Goal: Task Accomplishment & Management: Manage account settings

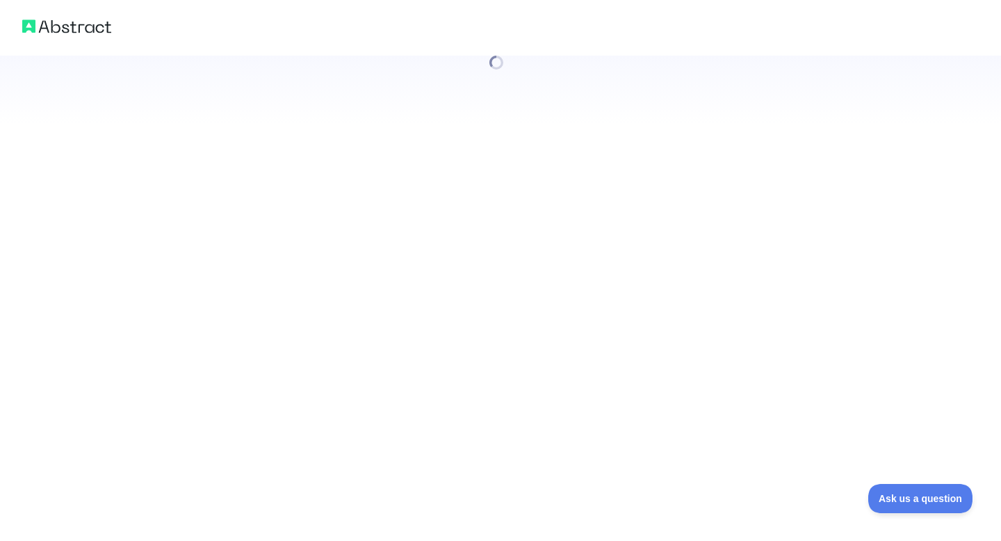
click at [232, 500] on div at bounding box center [500, 270] width 1001 height 541
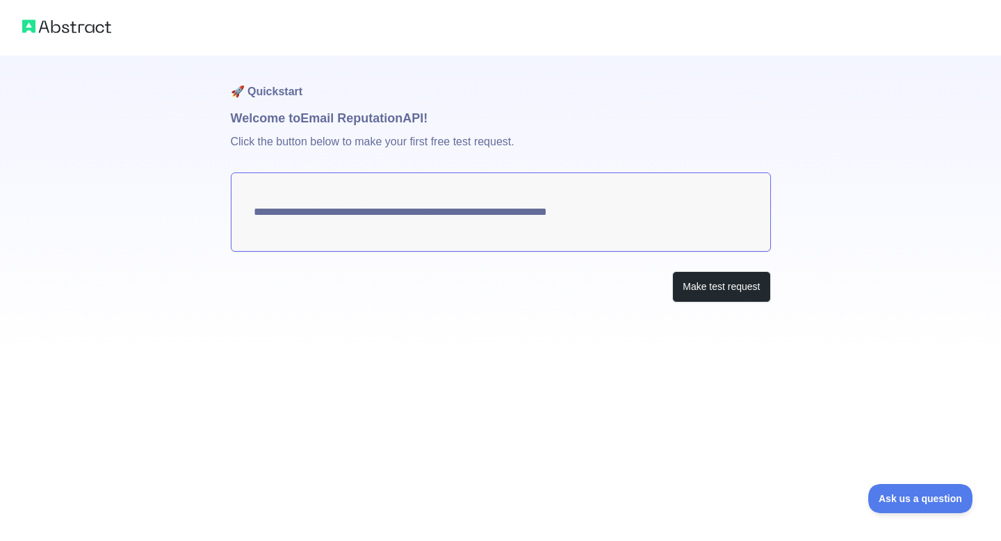
click at [40, 25] on img at bounding box center [66, 26] width 89 height 19
click at [23, 24] on img at bounding box center [66, 26] width 89 height 19
click at [56, 24] on img at bounding box center [66, 26] width 89 height 19
click at [88, 26] on img at bounding box center [66, 26] width 89 height 19
click at [31, 25] on img at bounding box center [66, 26] width 89 height 19
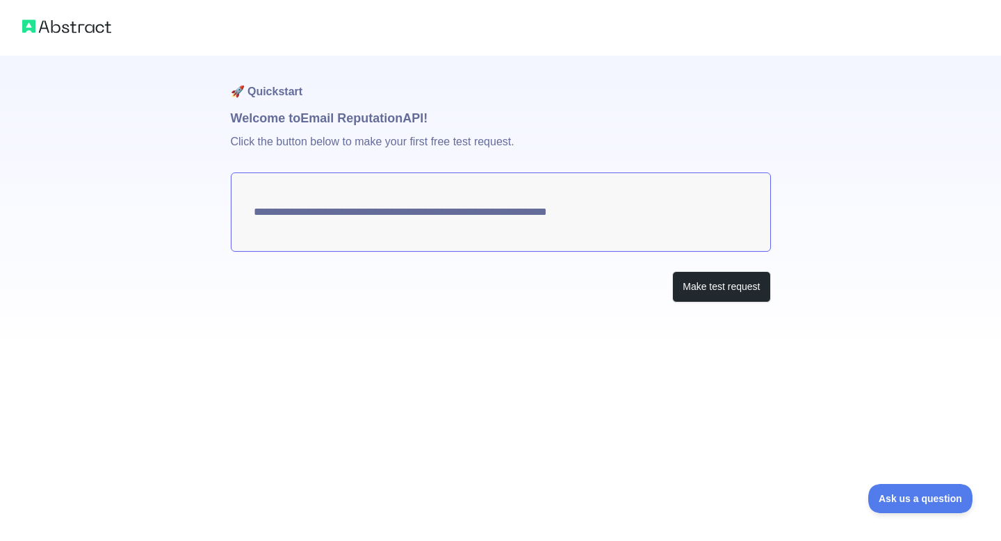
click at [31, 25] on img at bounding box center [66, 26] width 89 height 19
click at [703, 277] on button "Make test request" at bounding box center [721, 286] width 98 height 31
click at [33, 28] on img at bounding box center [66, 26] width 89 height 19
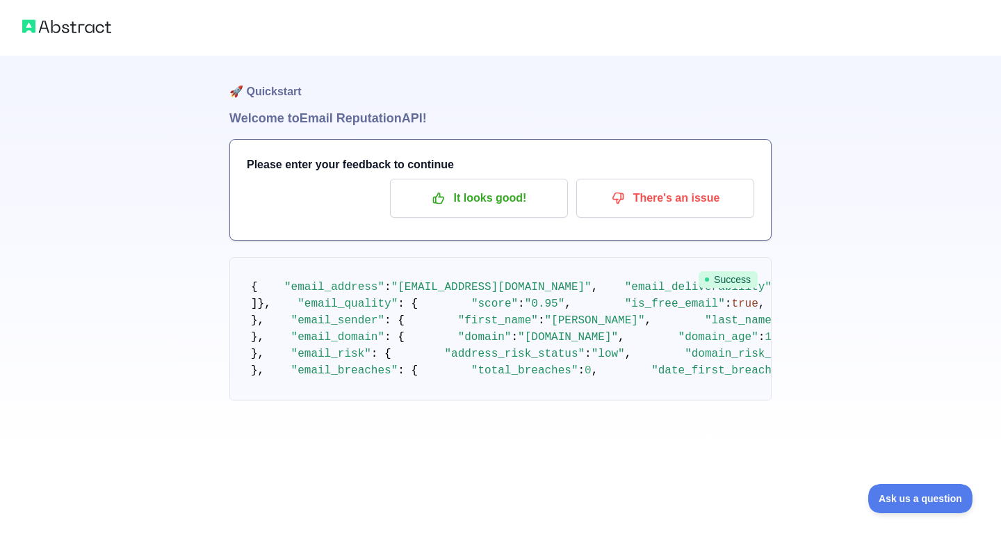
scroll to position [17, 0]
click at [56, 22] on img at bounding box center [66, 26] width 89 height 19
click at [79, 27] on img at bounding box center [66, 26] width 89 height 19
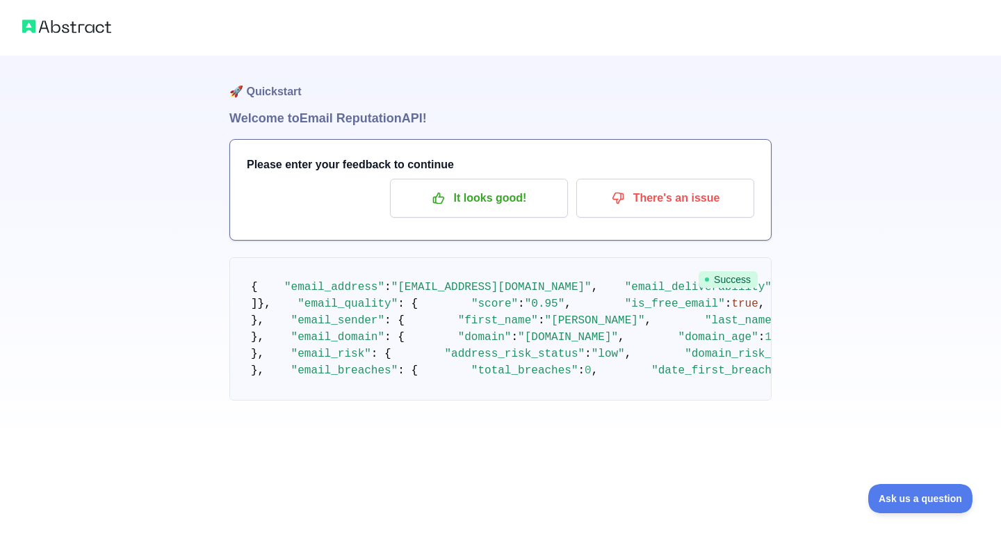
click at [79, 27] on img at bounding box center [66, 26] width 89 height 19
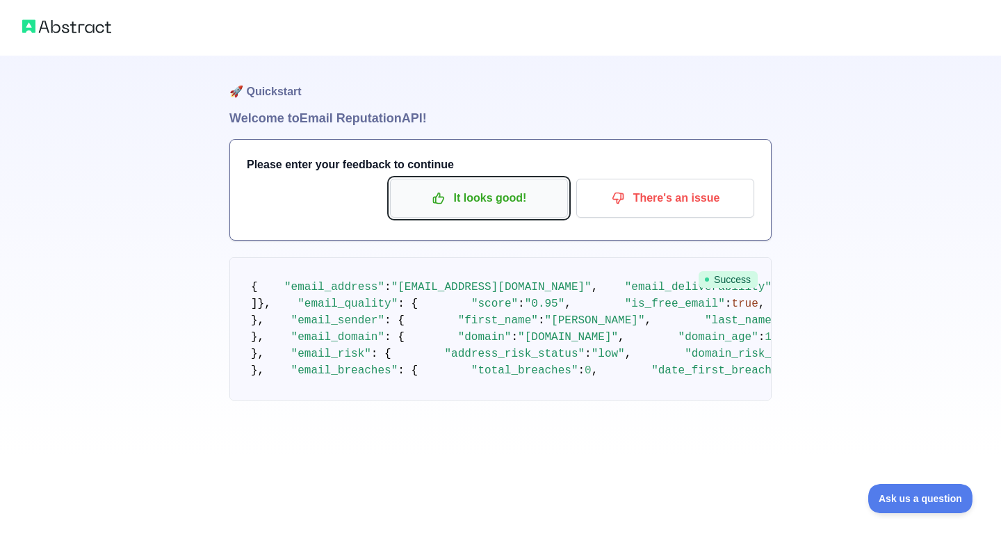
click at [498, 204] on p "It looks good!" at bounding box center [478, 198] width 157 height 24
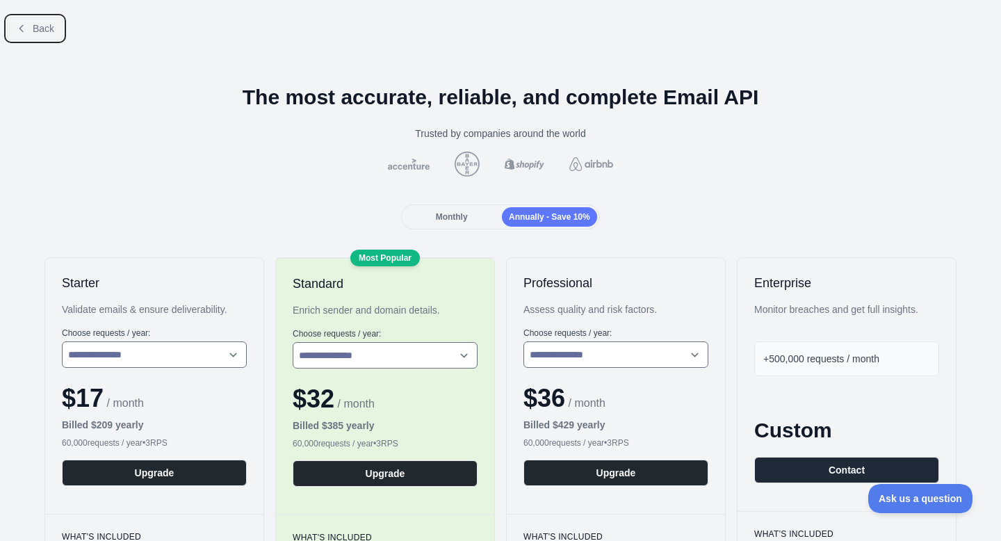
click at [40, 19] on button "Back" at bounding box center [35, 29] width 56 height 24
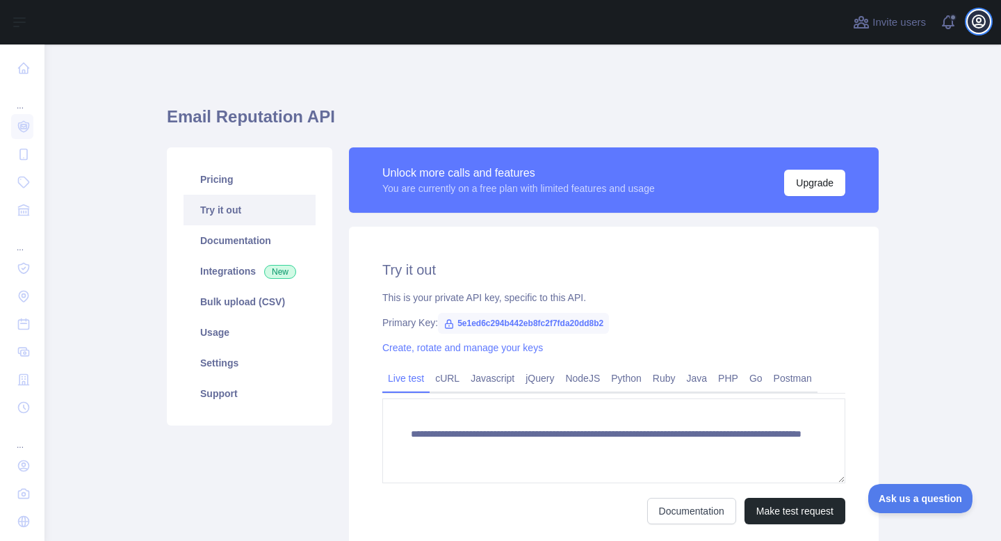
click at [979, 20] on icon "button" at bounding box center [978, 21] width 17 height 17
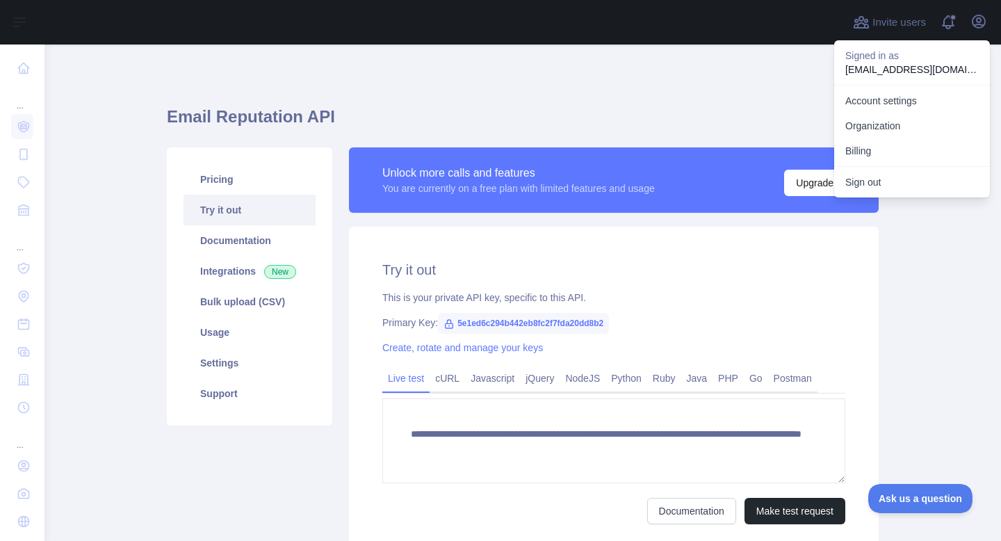
click at [515, 118] on h1 "Email Reputation API" at bounding box center [523, 122] width 712 height 33
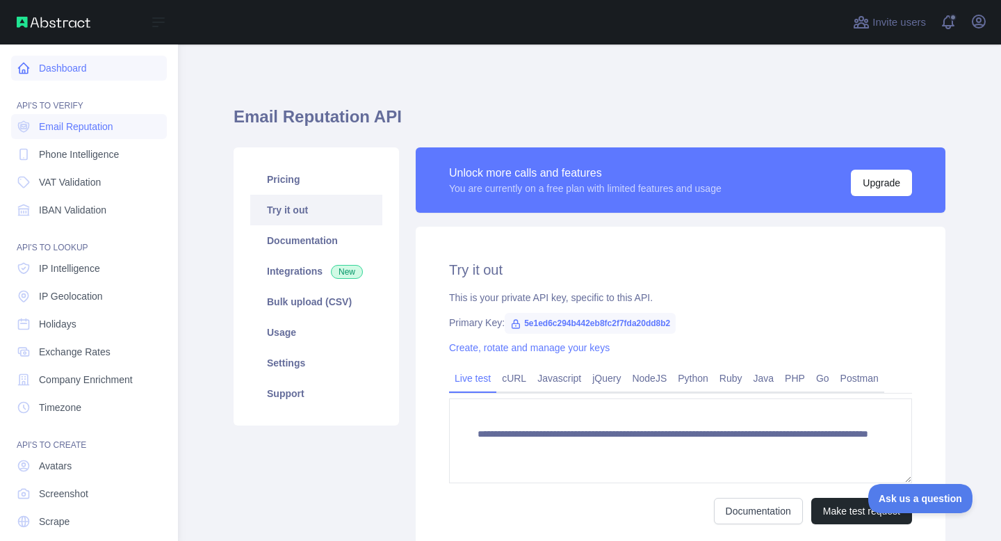
click at [70, 68] on link "Dashboard" at bounding box center [89, 68] width 156 height 25
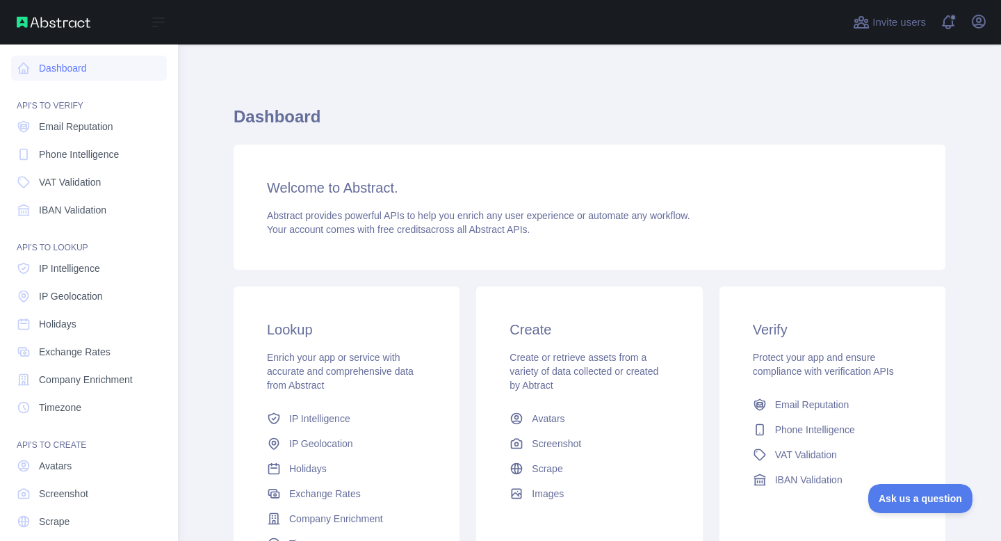
click at [42, 22] on img at bounding box center [54, 22] width 74 height 11
click at [69, 125] on span "Email Reputation" at bounding box center [76, 127] width 74 height 14
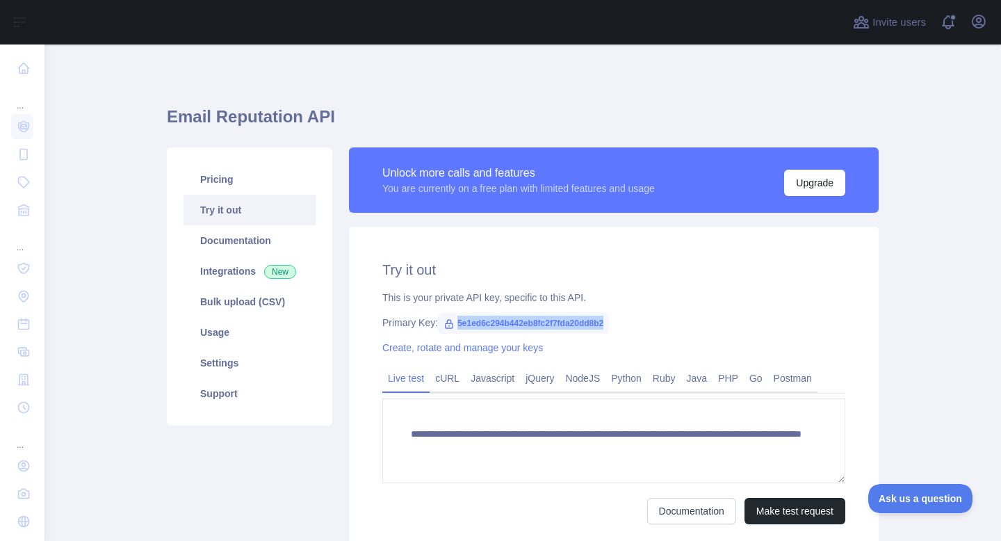
drag, startPoint x: 636, startPoint y: 322, endPoint x: 455, endPoint y: 325, distance: 181.4
click at [455, 325] on div "Primary Key: 5e1ed6c294b442eb8fc2f7fda20dd8b2" at bounding box center [613, 323] width 463 height 14
copy span "5e1ed6c294b442eb8fc2f7fda20dd8b2"
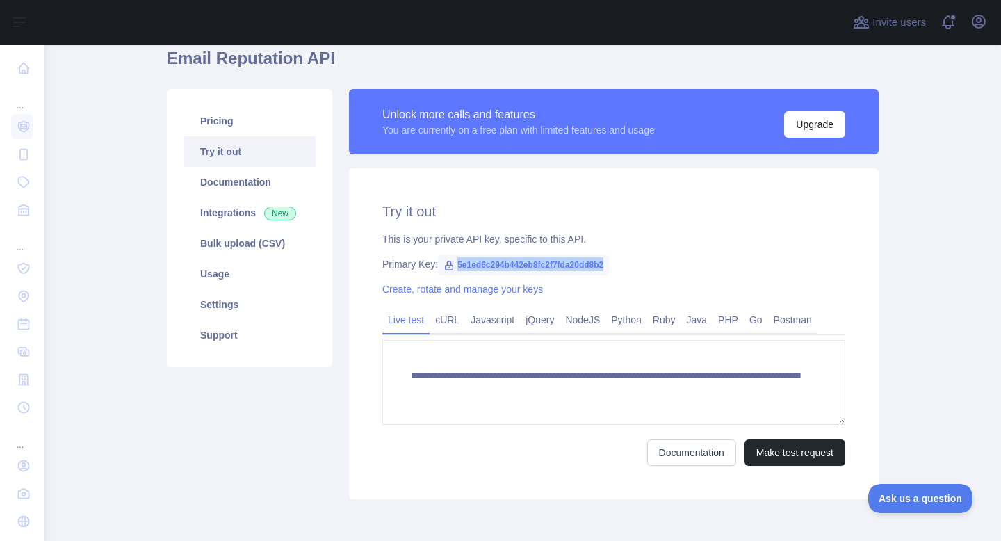
scroll to position [85, 0]
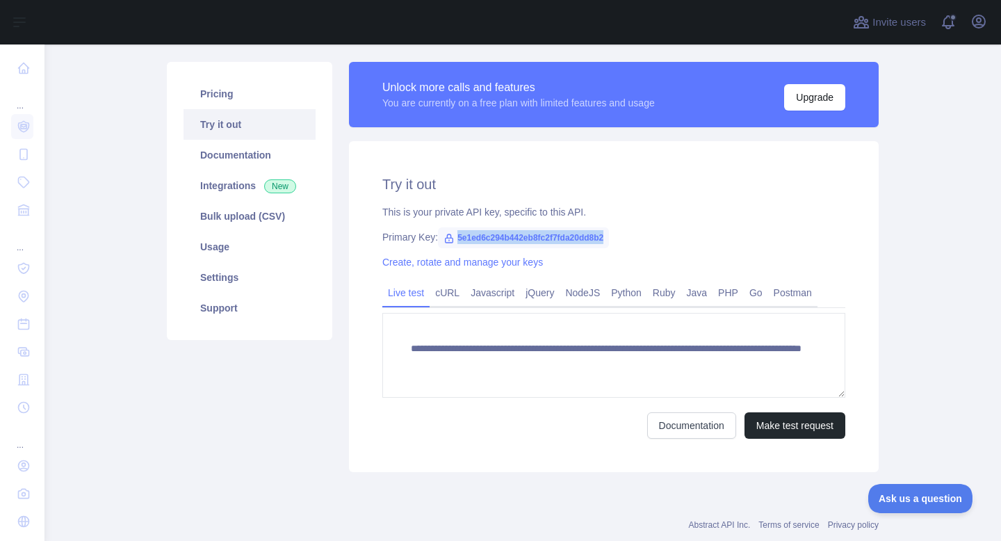
copy span "5e1ed6c294b442eb8fc2f7fda20dd8b2"
click at [671, 241] on div "Primary Key: 5e1ed6c294b442eb8fc2f7fda20dd8b2" at bounding box center [613, 237] width 463 height 14
drag, startPoint x: 633, startPoint y: 235, endPoint x: 462, endPoint y: 236, distance: 171.7
click at [462, 236] on div "Primary Key: 5e1ed6c294b442eb8fc2f7fda20dd8b2" at bounding box center [613, 237] width 463 height 14
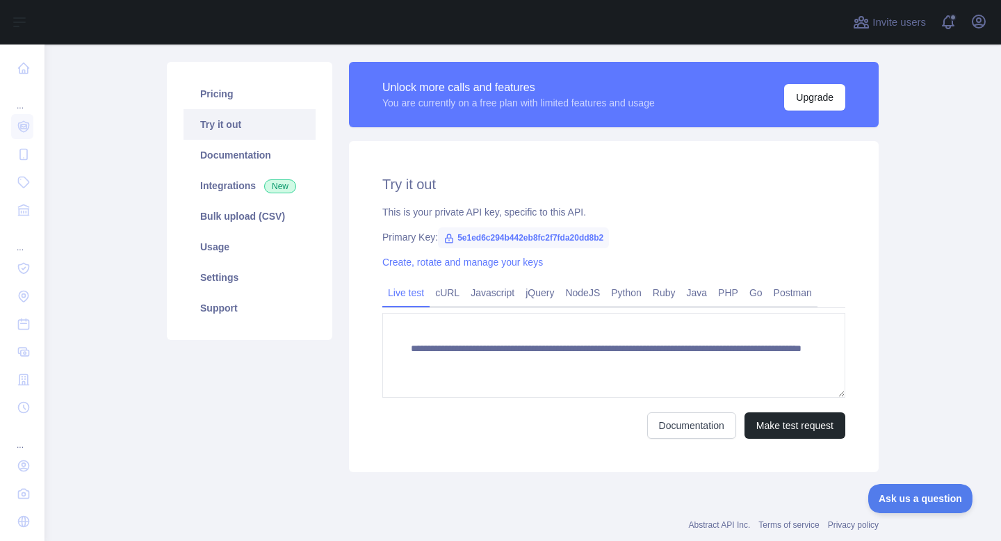
click at [677, 236] on div "Primary Key: 5e1ed6c294b442eb8fc2f7fda20dd8b2" at bounding box center [613, 237] width 463 height 14
drag, startPoint x: 627, startPoint y: 235, endPoint x: 459, endPoint y: 234, distance: 167.5
click at [459, 234] on span "5e1ed6c294b442eb8fc2f7fda20dd8b2" at bounding box center [523, 237] width 171 height 21
copy span "5e1ed6c294b442eb8fc2f7fda20dd8b2"
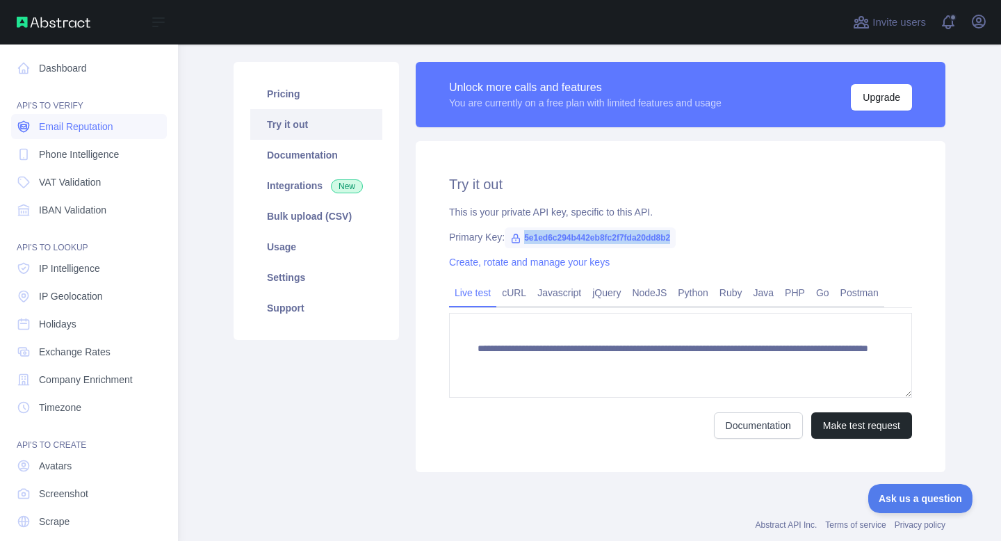
click at [47, 120] on span "Email Reputation" at bounding box center [76, 127] width 74 height 14
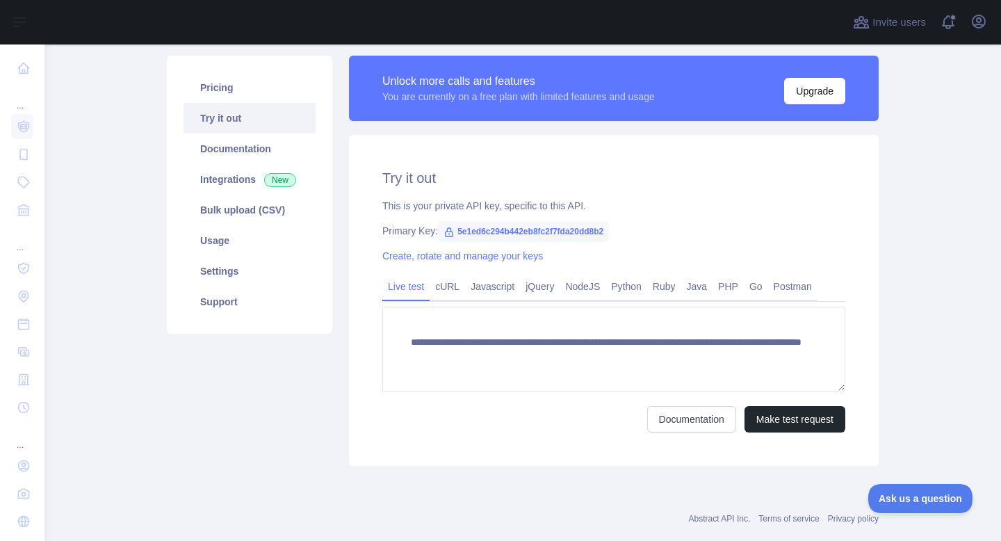
scroll to position [92, 0]
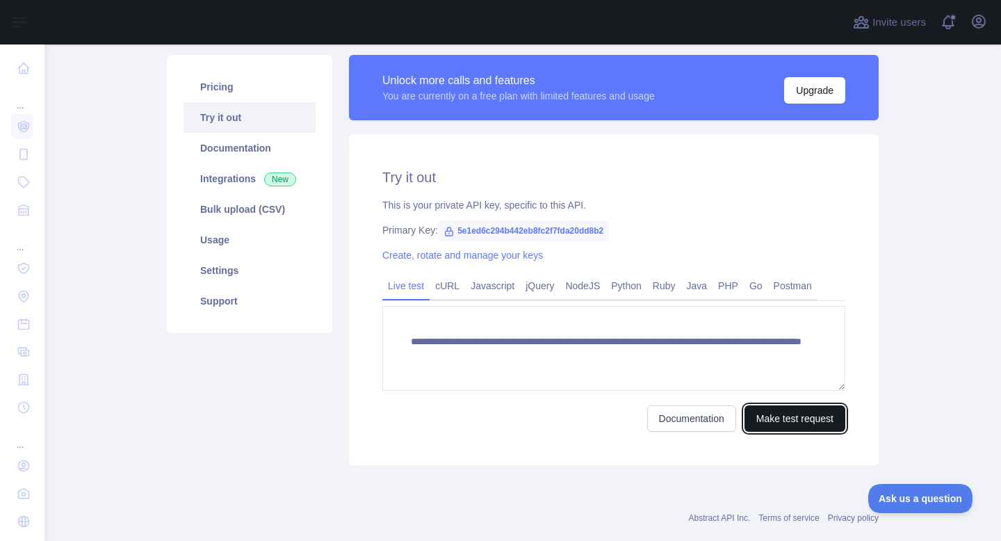
click at [781, 411] on button "Make test request" at bounding box center [794, 418] width 101 height 26
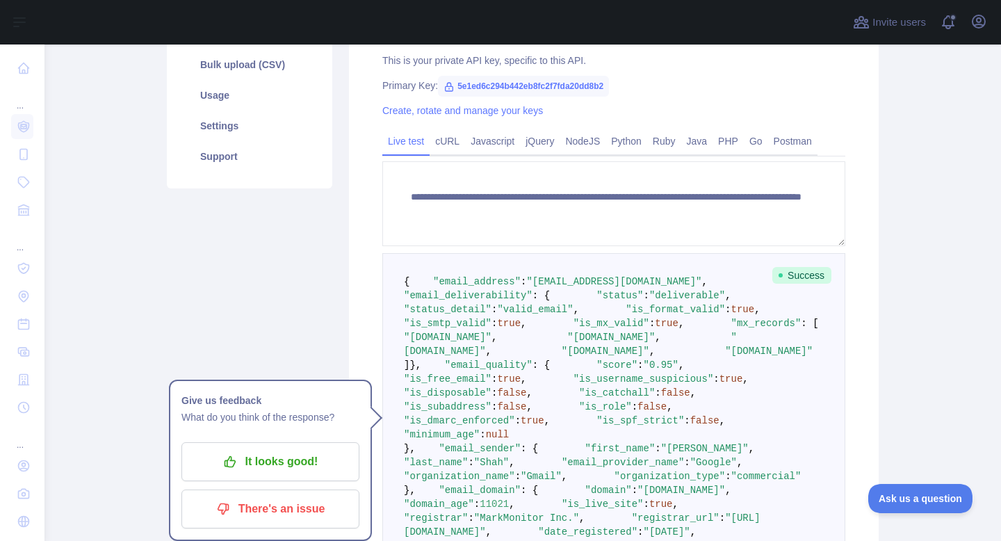
scroll to position [238, 0]
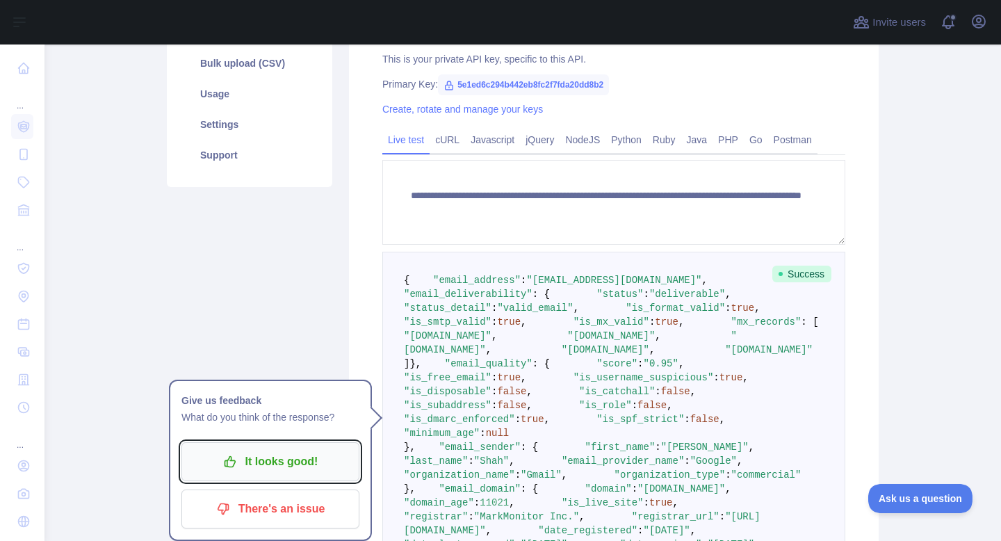
click at [324, 452] on p "It looks good!" at bounding box center [270, 462] width 157 height 24
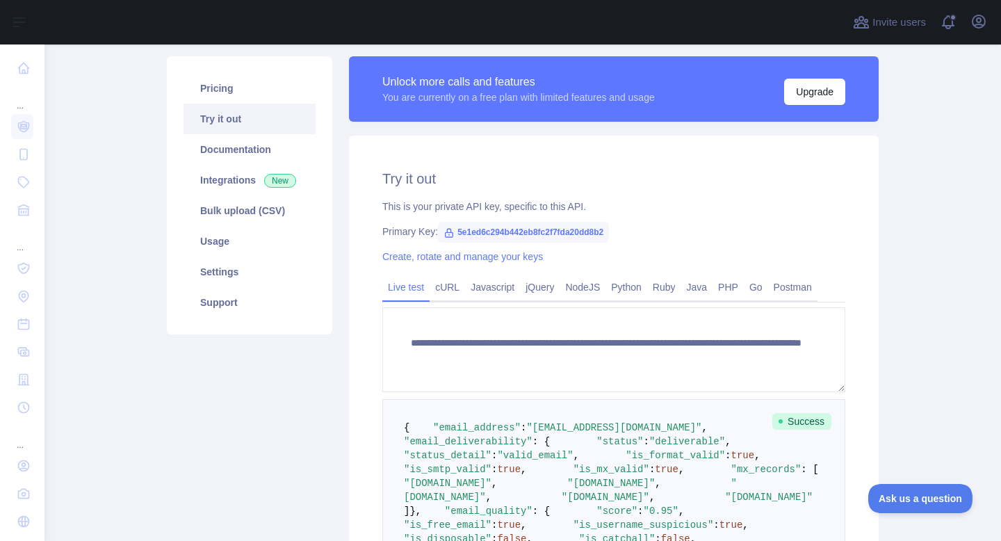
scroll to position [93, 0]
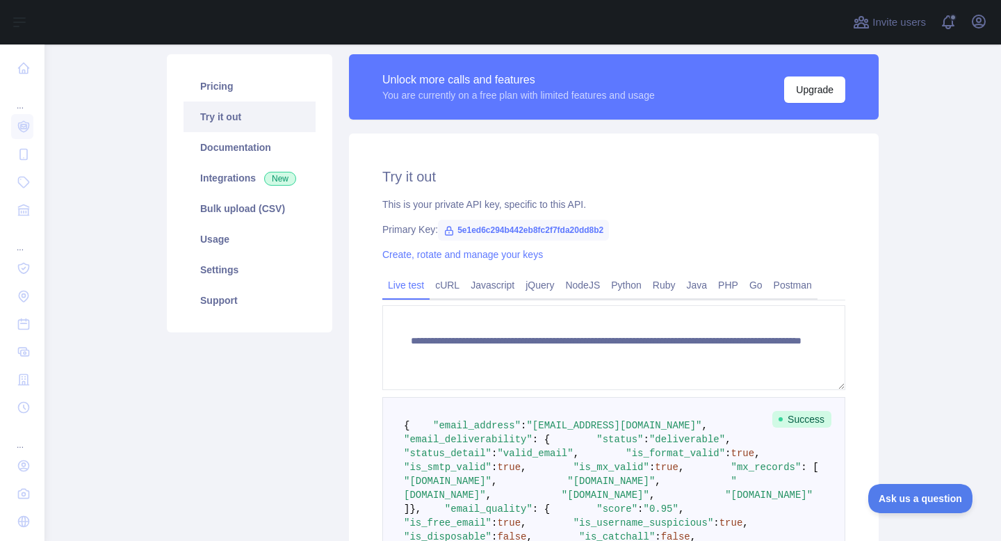
click at [447, 229] on icon at bounding box center [448, 230] width 11 height 11
click at [450, 228] on icon at bounding box center [448, 230] width 11 height 11
click at [478, 229] on span "5e1ed6c294b442eb8fc2f7fda20dd8b2" at bounding box center [523, 230] width 171 height 21
click at [528, 230] on span "5e1ed6c294b442eb8fc2f7fda20dd8b2" at bounding box center [523, 230] width 171 height 21
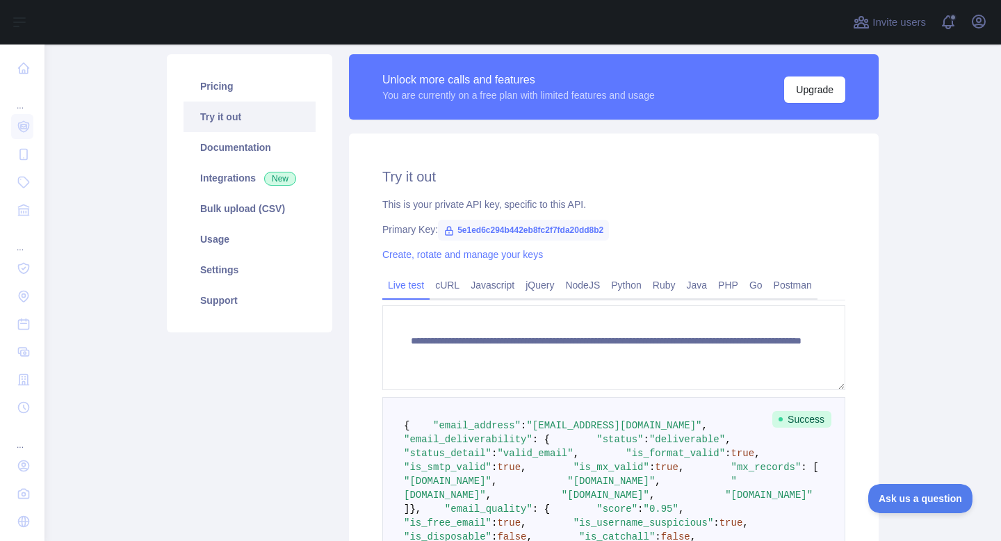
click at [533, 232] on span "5e1ed6c294b442eb8fc2f7fda20dd8b2" at bounding box center [523, 230] width 171 height 21
drag, startPoint x: 629, startPoint y: 228, endPoint x: 459, endPoint y: 229, distance: 170.3
click at [459, 229] on div "Primary Key: 5e1ed6c294b442eb8fc2f7fda20dd8b2" at bounding box center [613, 229] width 463 height 14
copy span "5e1ed6c294b442eb8fc2f7fda20dd8b2"
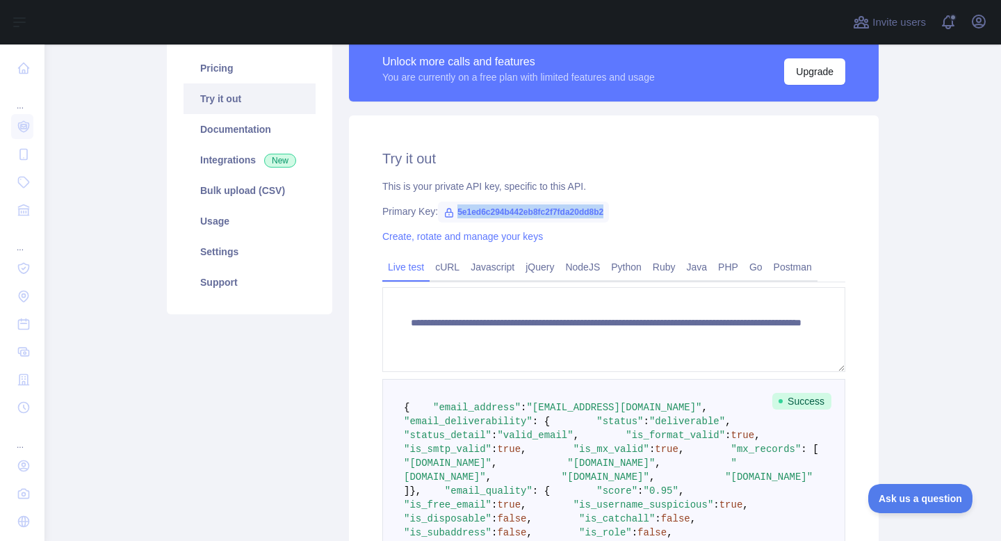
scroll to position [113, 0]
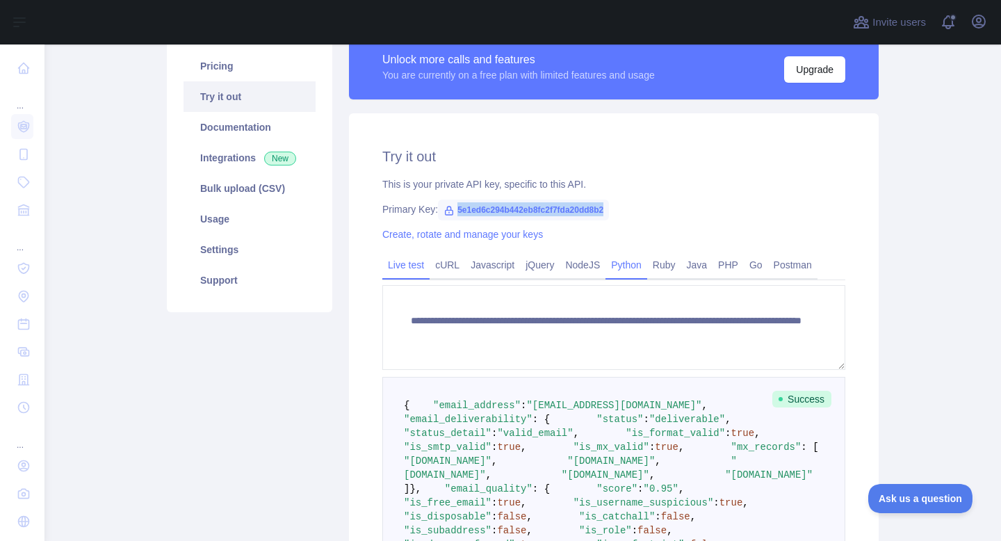
click at [642, 265] on link "Python" at bounding box center [626, 265] width 42 height 22
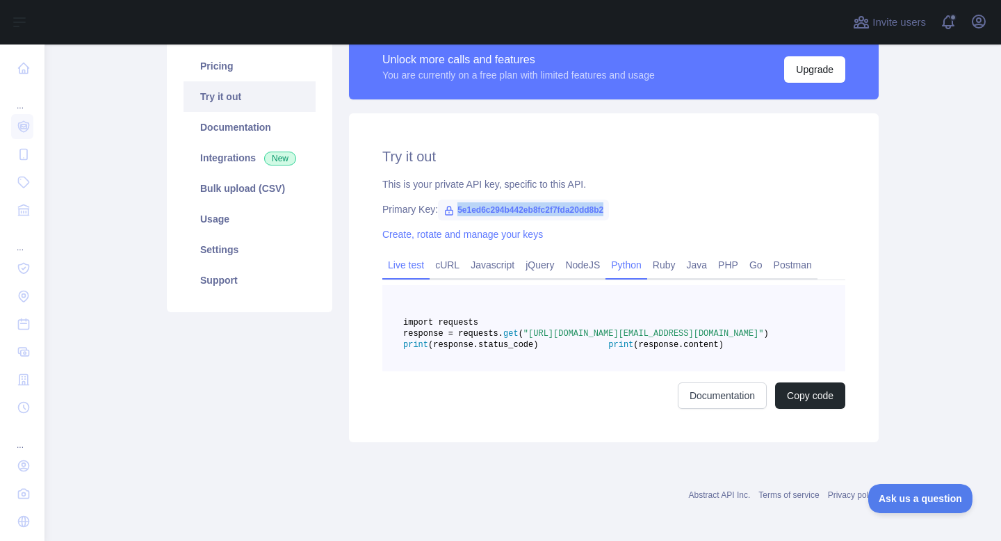
click at [405, 254] on link "Live test" at bounding box center [405, 265] width 47 height 22
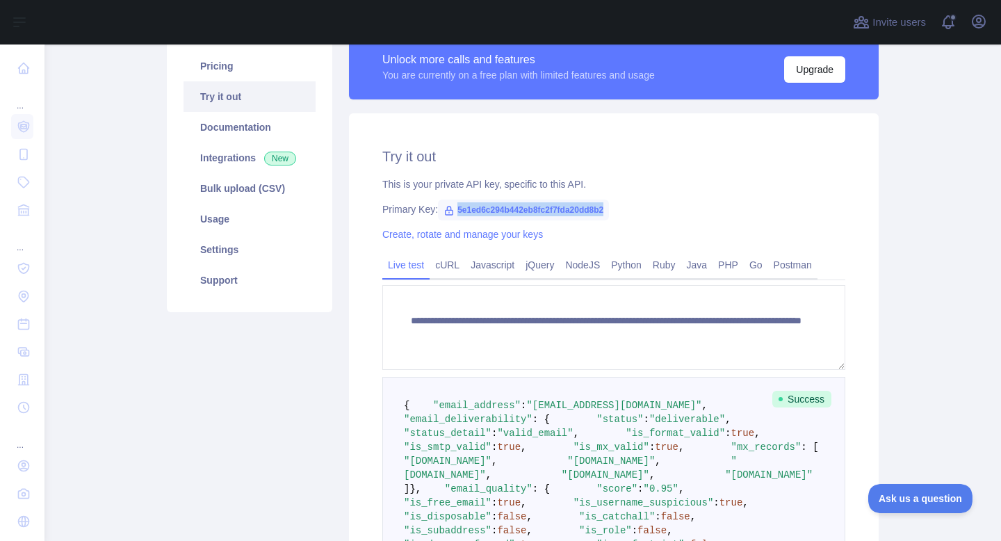
click at [443, 209] on span "5e1ed6c294b442eb8fc2f7fda20dd8b2" at bounding box center [523, 209] width 171 height 21
click at [419, 210] on div "Primary Key: 5e1ed6c294b442eb8fc2f7fda20dd8b2" at bounding box center [613, 209] width 463 height 14
click at [471, 236] on link "Create, rotate and manage your keys" at bounding box center [462, 234] width 161 height 11
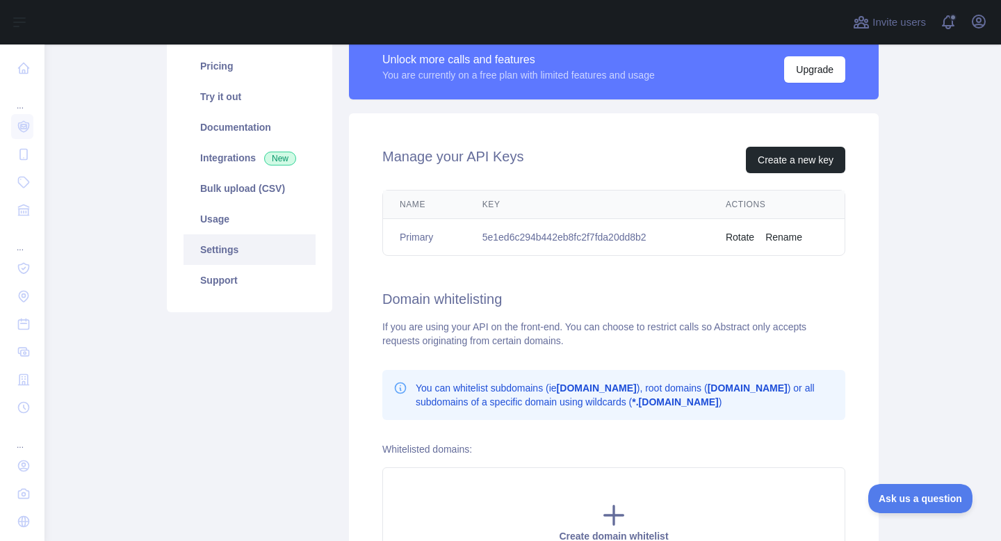
click at [742, 238] on button "Rotate" at bounding box center [740, 237] width 28 height 14
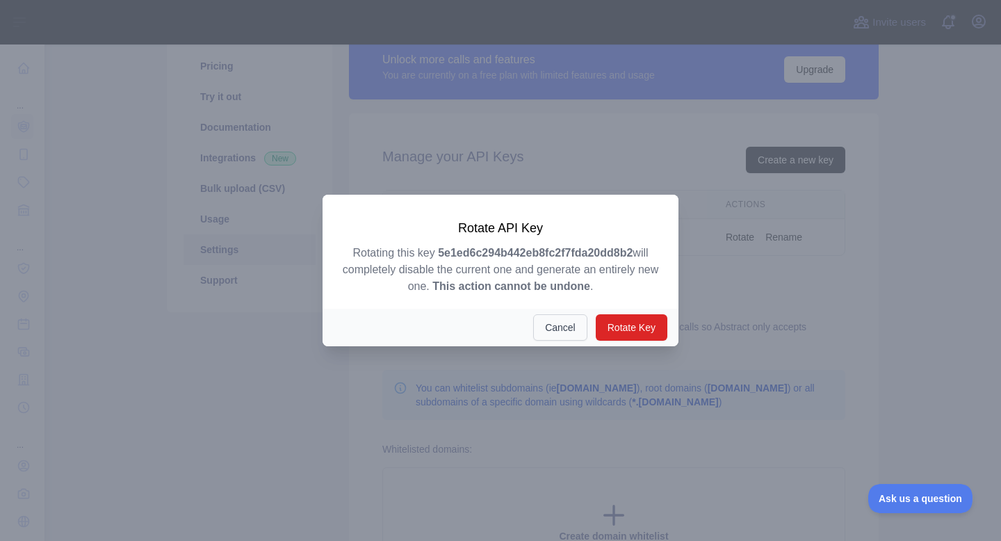
click at [555, 322] on button "Cancel" at bounding box center [560, 327] width 54 height 26
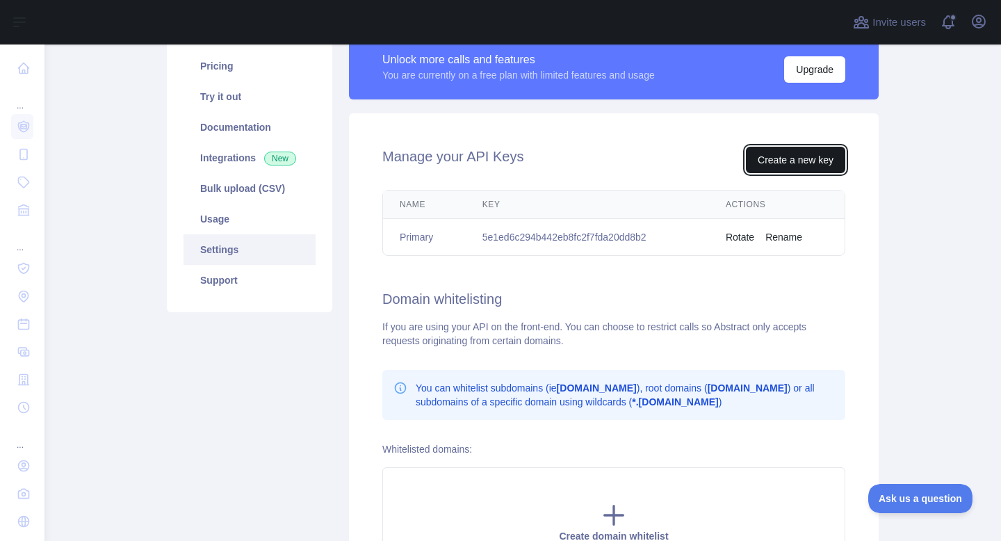
click at [813, 162] on button "Create a new key" at bounding box center [795, 160] width 99 height 26
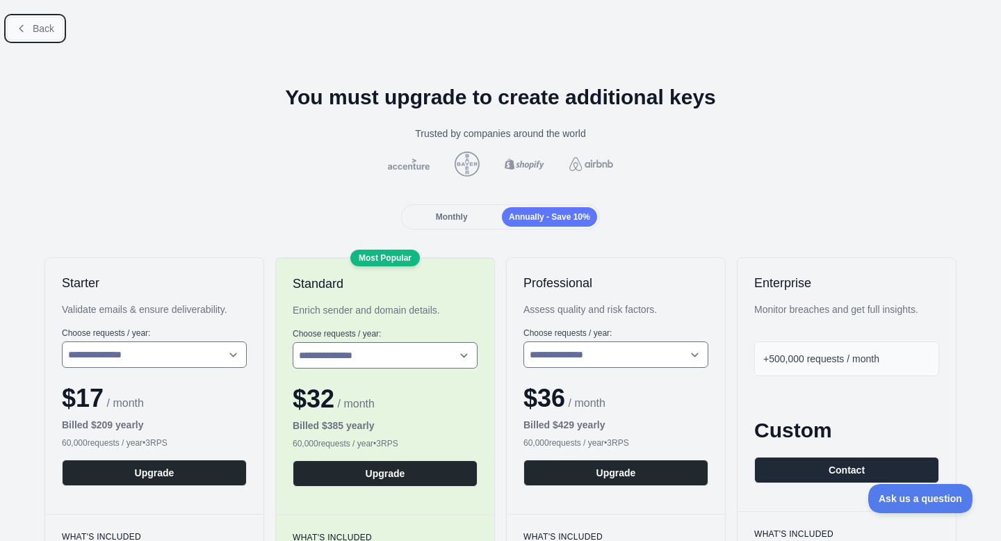
click at [37, 26] on span "Back" at bounding box center [44, 28] width 22 height 11
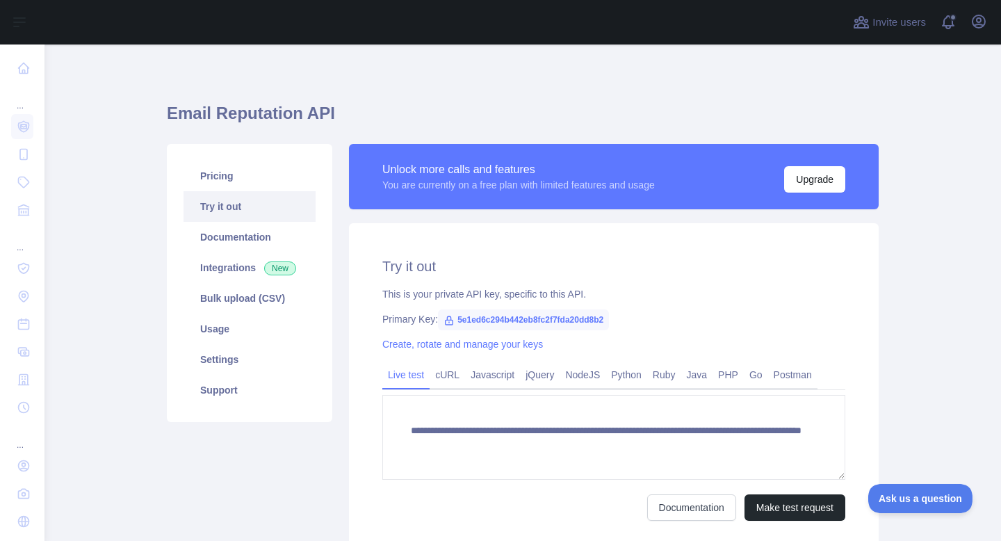
scroll to position [3, 0]
click at [446, 346] on link "Create, rotate and manage your keys" at bounding box center [462, 344] width 161 height 11
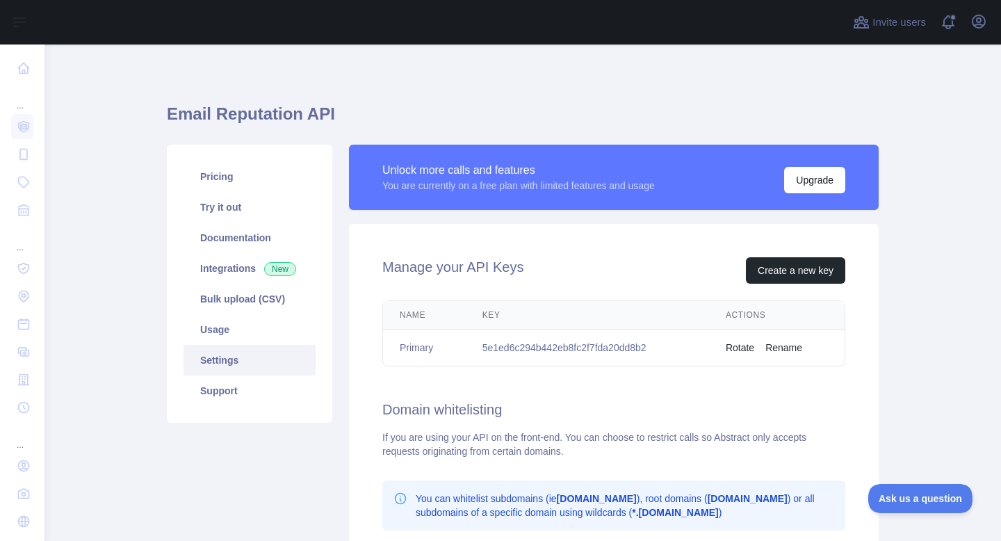
click at [788, 342] on button "Rename" at bounding box center [783, 348] width 37 height 14
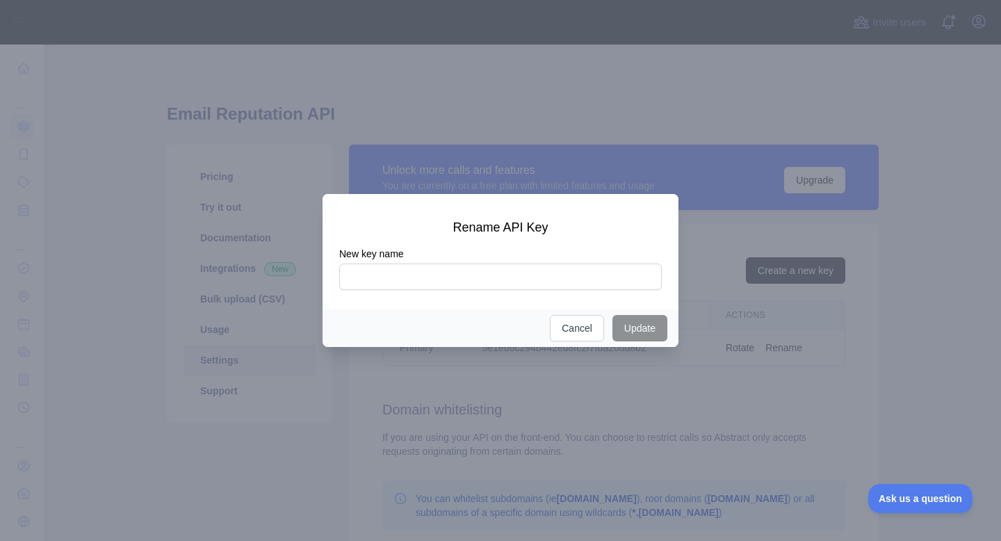
type input "****"
click at [635, 321] on button "Update" at bounding box center [639, 328] width 55 height 26
click at [639, 325] on button "Update" at bounding box center [639, 328] width 55 height 26
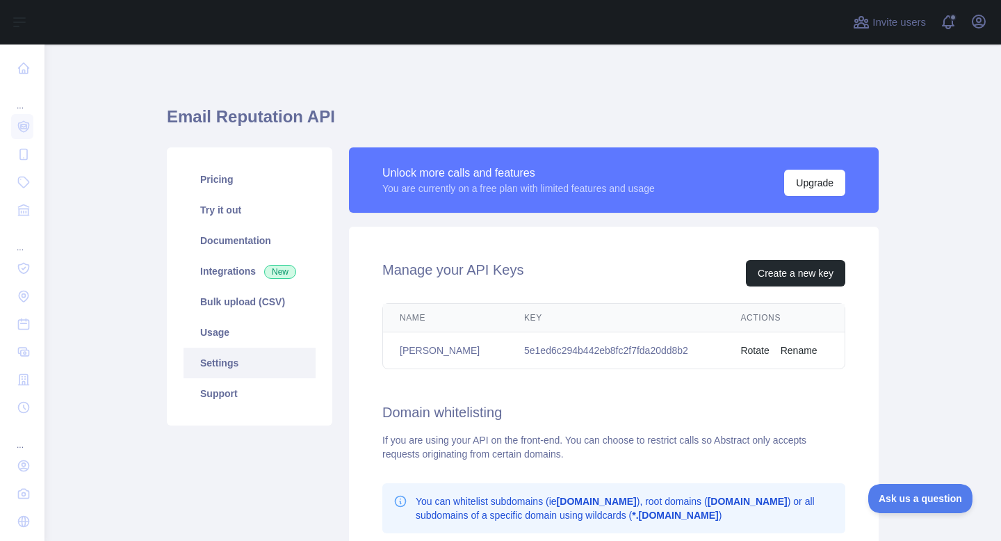
click at [747, 349] on button "Rotate" at bounding box center [754, 350] width 28 height 14
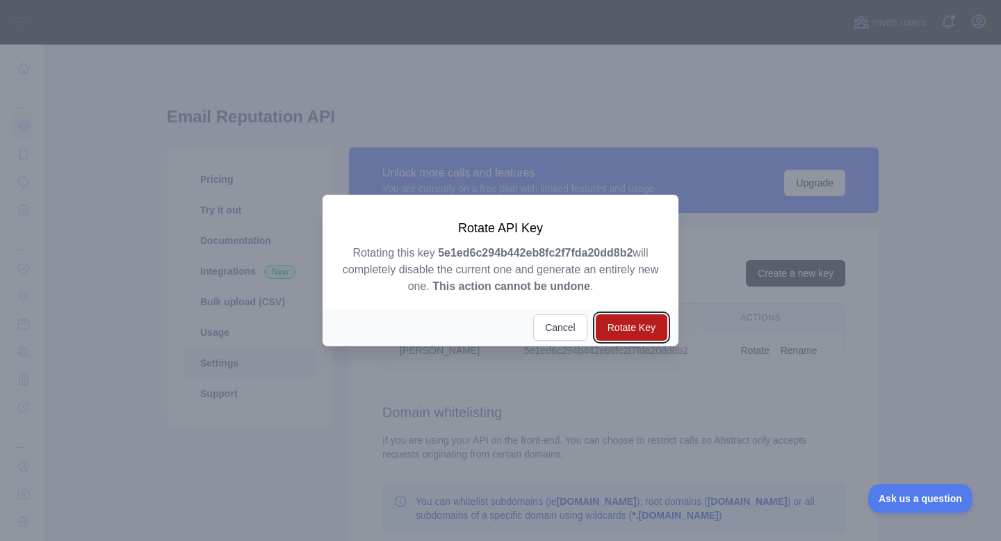
click at [612, 324] on button "Rotate Key" at bounding box center [632, 327] width 72 height 26
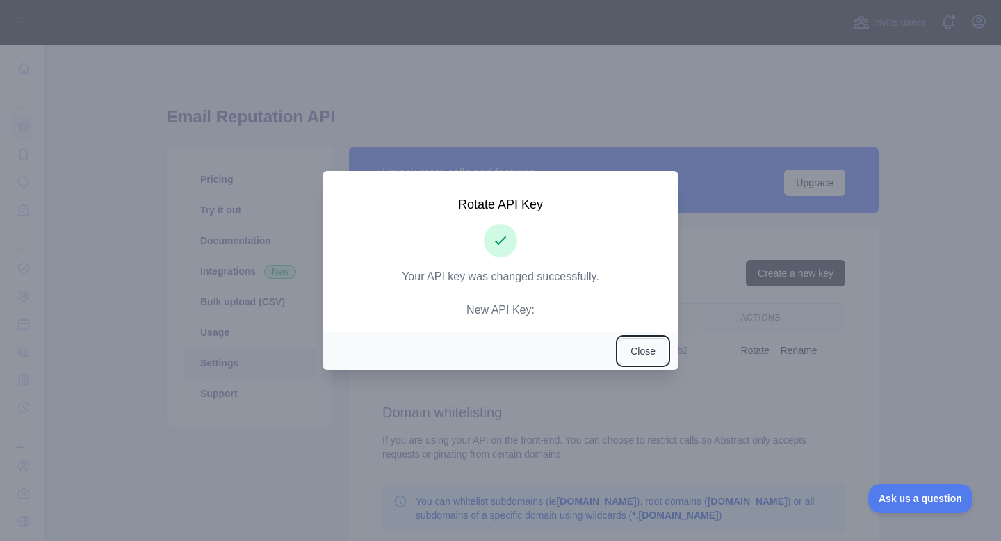
click at [638, 347] on button "Close" at bounding box center [643, 351] width 49 height 26
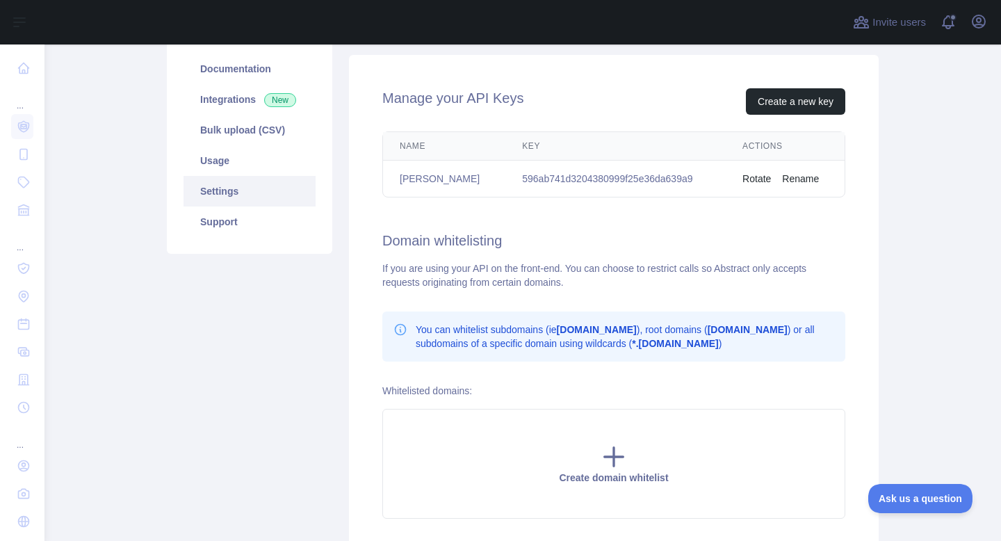
scroll to position [99, 0]
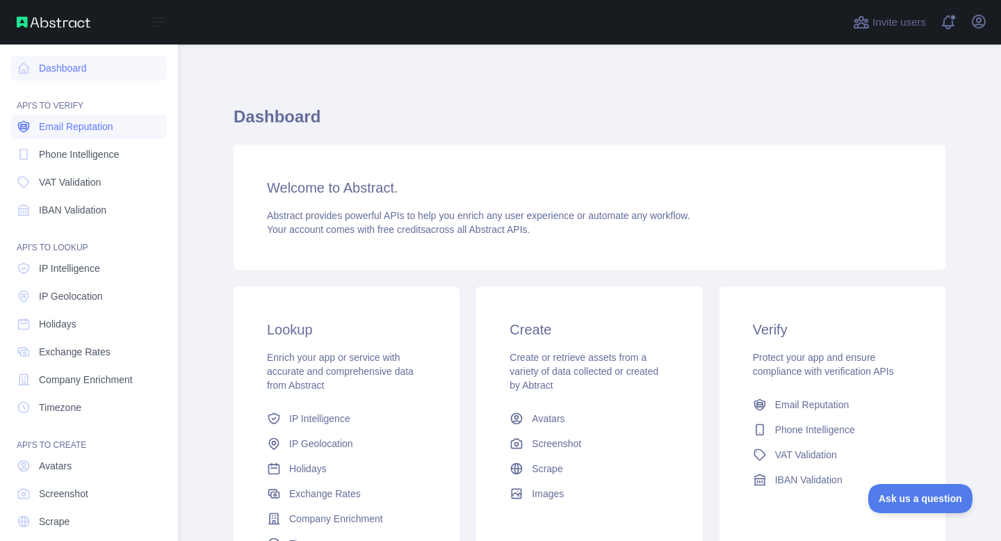
click at [62, 133] on span "Email Reputation" at bounding box center [76, 127] width 74 height 14
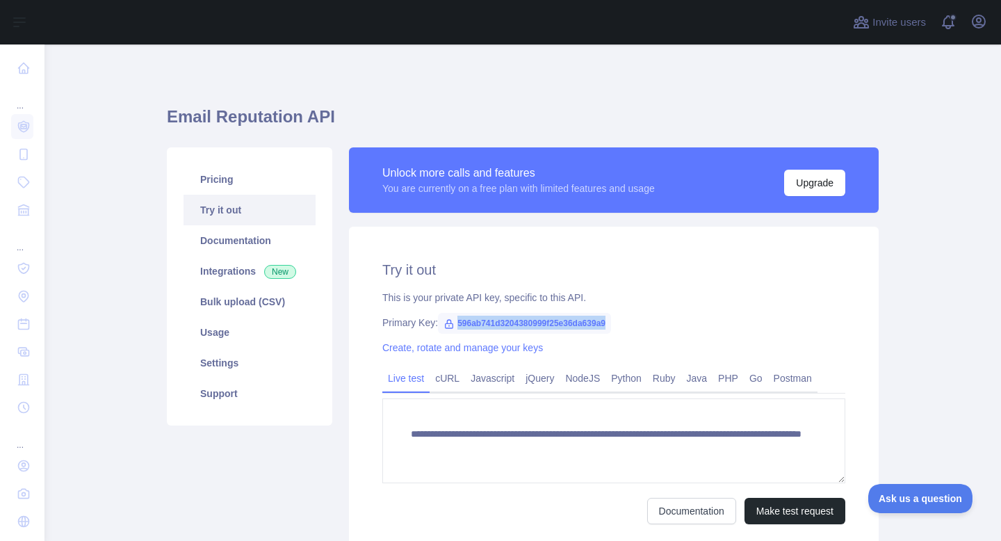
drag, startPoint x: 633, startPoint y: 321, endPoint x: 446, endPoint y: 323, distance: 187.0
click at [446, 323] on span "596ab741d3204380999f25e36da639a9" at bounding box center [524, 323] width 173 height 21
copy span "596ab741d3204380999f25e36da639a9"
